Goal: Use online tool/utility: Utilize a website feature to perform a specific function

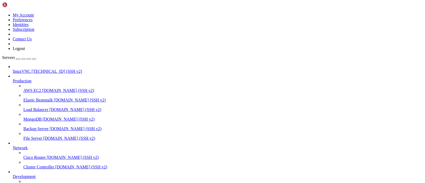
scroll to position [45, 0]
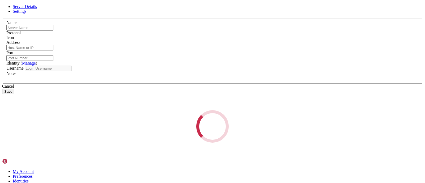
type input "linuxrdp"
type input "[TECHNICAL_ID]"
type input "3389"
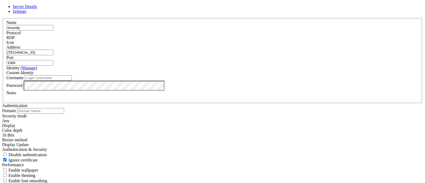
click at [27, 14] on span "Settings" at bounding box center [20, 11] width 14 height 5
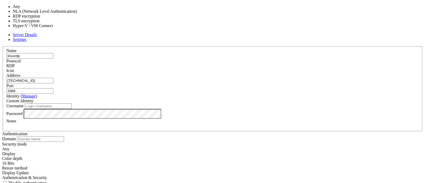
click at [185, 147] on div "Any" at bounding box center [212, 149] width 421 height 5
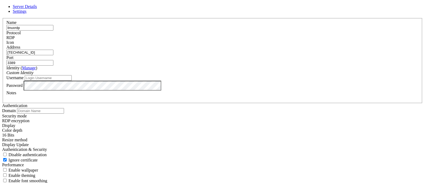
scroll to position [52, 0]
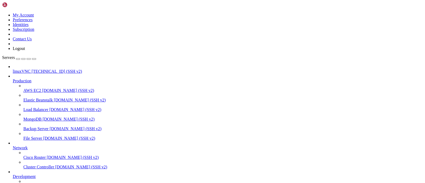
click at [37, 69] on span "176.102.65.175 (SSH v2)" at bounding box center [57, 71] width 50 height 5
drag, startPoint x: 20, startPoint y: 460, endPoint x: 64, endPoint y: 461, distance: 43.8
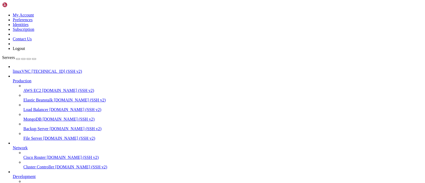
copy x-row "cd /home/suspectzero"
drag, startPoint x: 183, startPoint y: 476, endPoint x: 131, endPoint y: 439, distance: 63.5
